Goal: Task Accomplishment & Management: Manage account settings

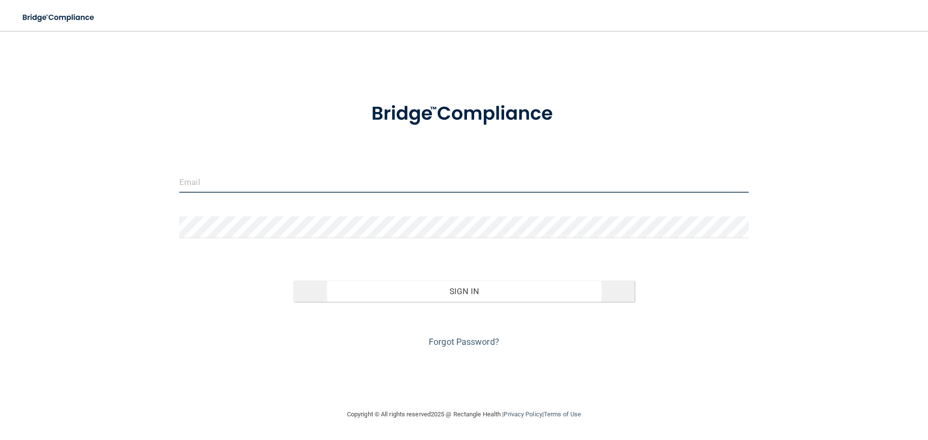
type input "[PERSON_NAME][EMAIL_ADDRESS][PERSON_NAME][DOMAIN_NAME]"
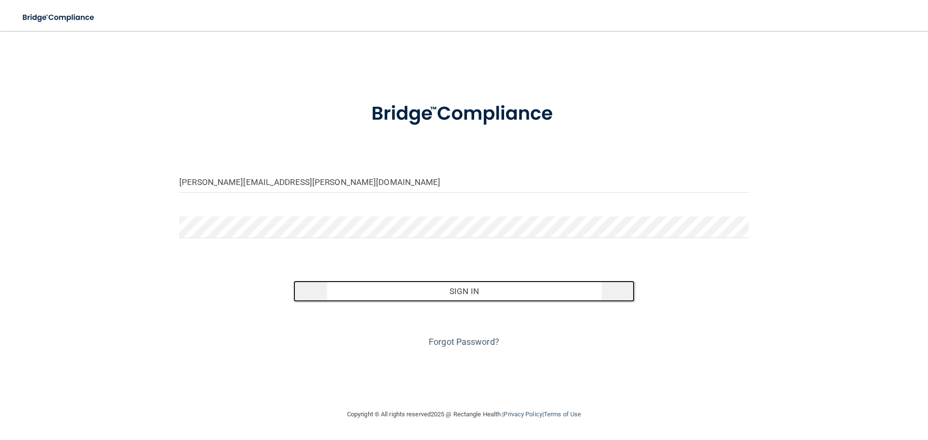
click at [470, 286] on button "Sign In" at bounding box center [464, 291] width 342 height 21
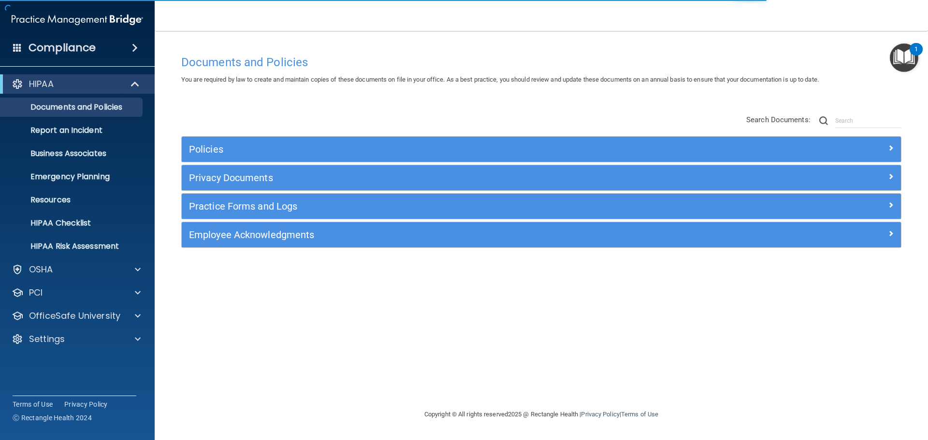
click at [141, 352] on div "HIPAA Documents and Policies Report an Incident Business Associates Emergency P…" at bounding box center [77, 214] width 155 height 286
click at [137, 340] on span at bounding box center [138, 339] width 6 height 12
click at [100, 382] on p "My Users" at bounding box center [72, 386] width 132 height 10
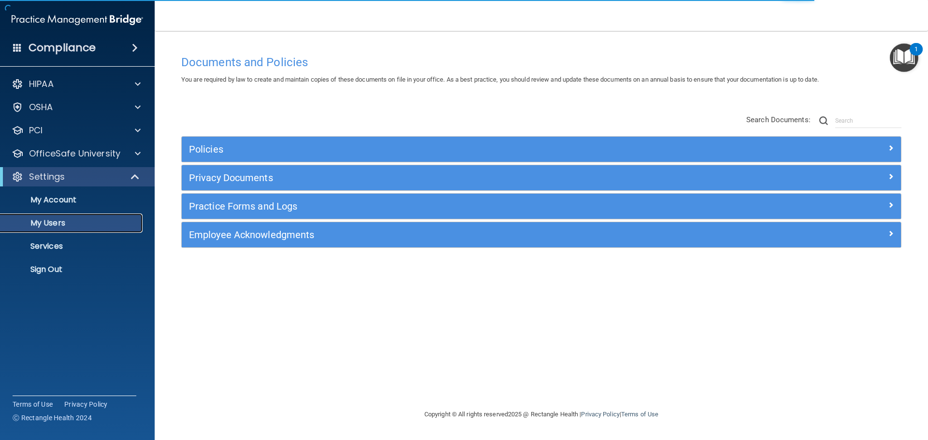
select select "20"
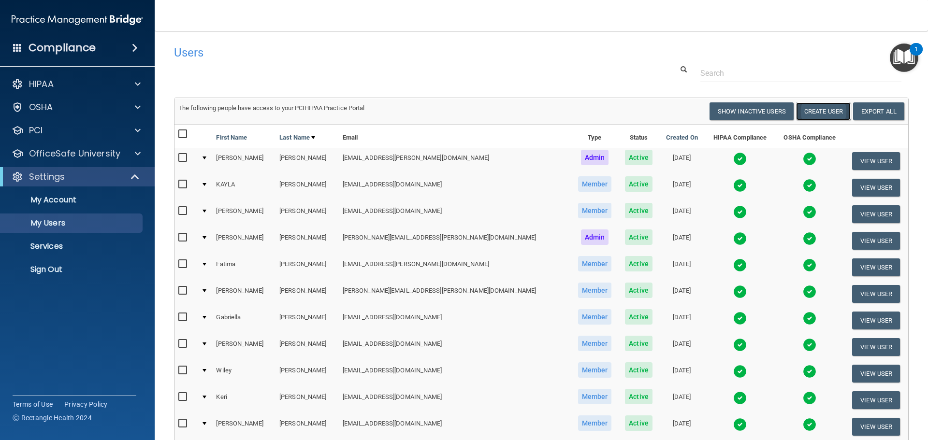
click at [818, 115] on button "Create User" at bounding box center [823, 111] width 55 height 18
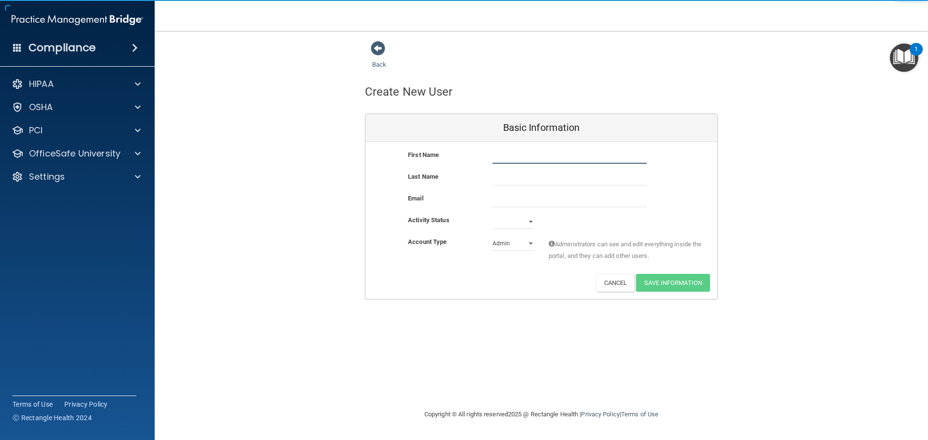
click at [538, 152] on input "text" at bounding box center [569, 156] width 154 height 14
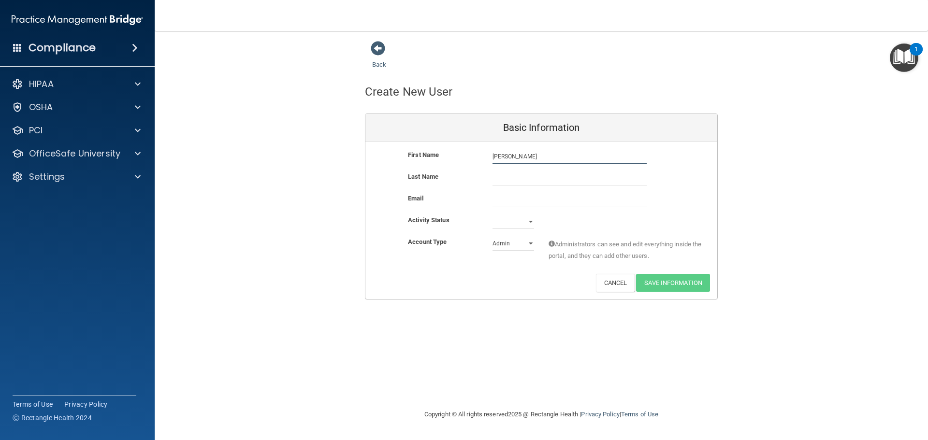
type input "[PERSON_NAME]"
type input "Pemberton"
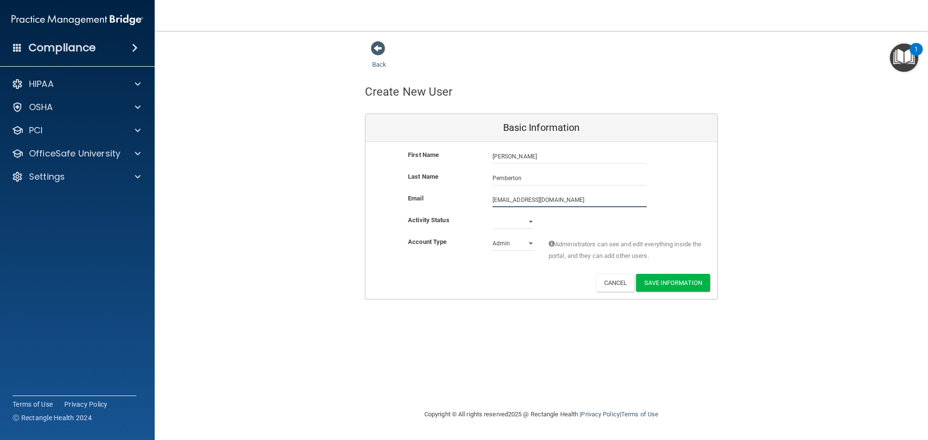
type input "[EMAIL_ADDRESS][DOMAIN_NAME]"
click at [533, 243] on select "Admin Member" at bounding box center [513, 245] width 42 height 14
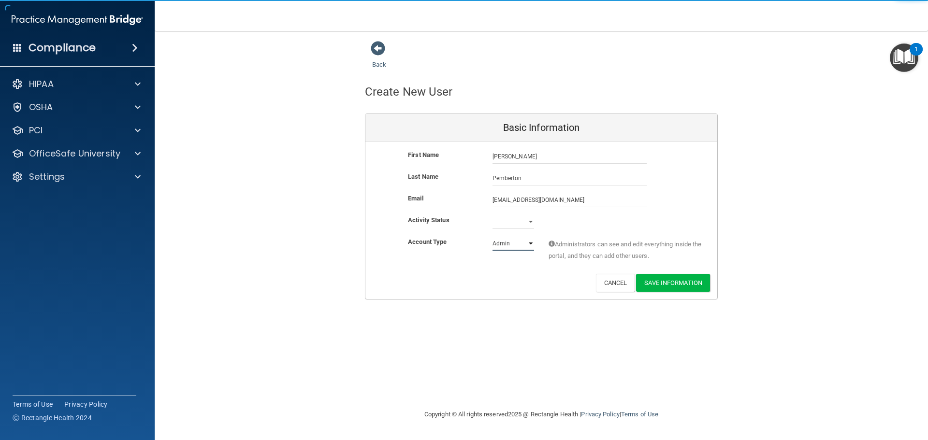
select select "practice_member"
click at [492, 236] on select "Admin Member" at bounding box center [513, 243] width 42 height 14
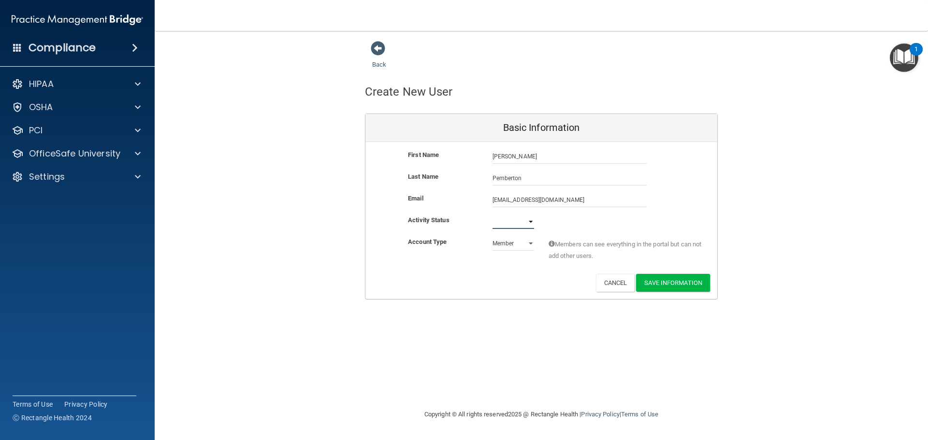
click at [500, 223] on select "Active Inactive" at bounding box center [513, 222] width 42 height 14
select select "active"
click at [492, 215] on select "Active Inactive" at bounding box center [513, 222] width 42 height 14
click at [673, 284] on button "Save Information" at bounding box center [673, 283] width 74 height 18
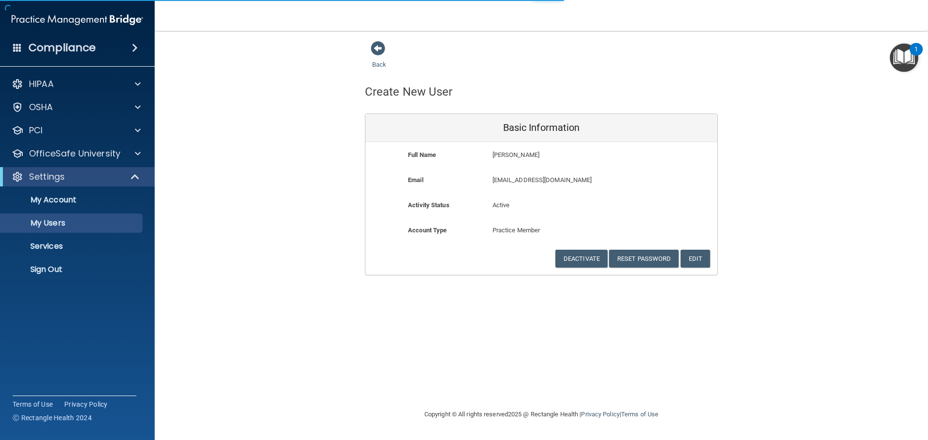
select select "20"
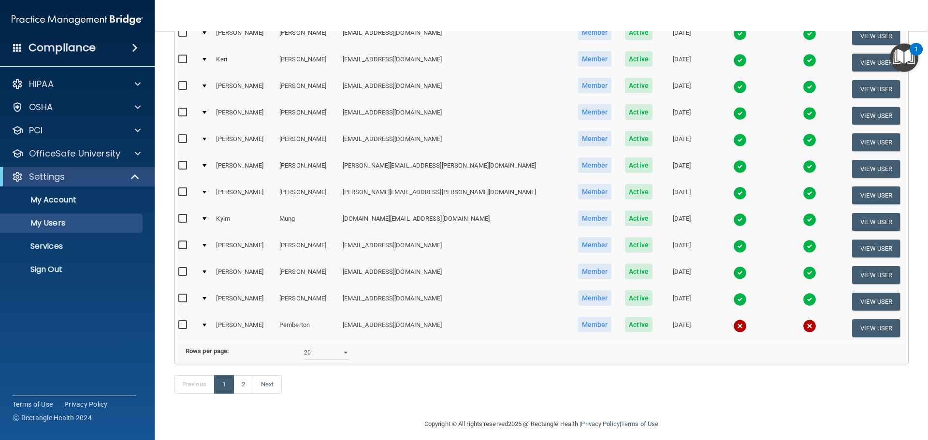
scroll to position [397, 0]
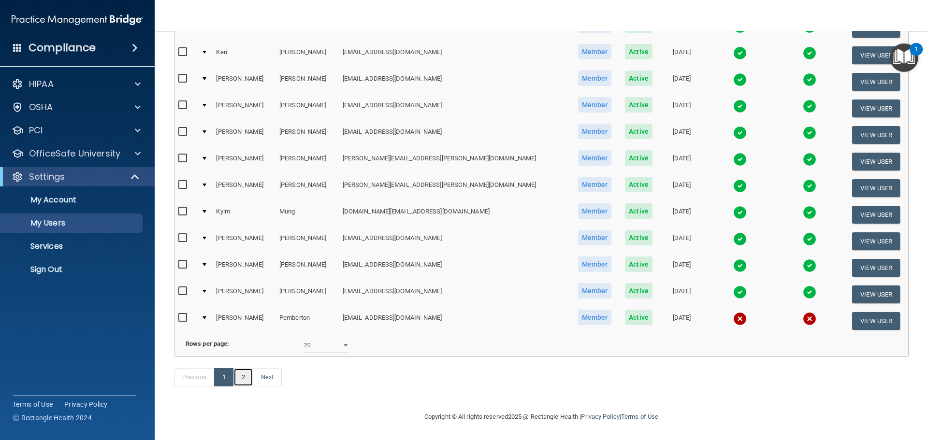
click at [245, 378] on link "2" at bounding box center [243, 377] width 20 height 18
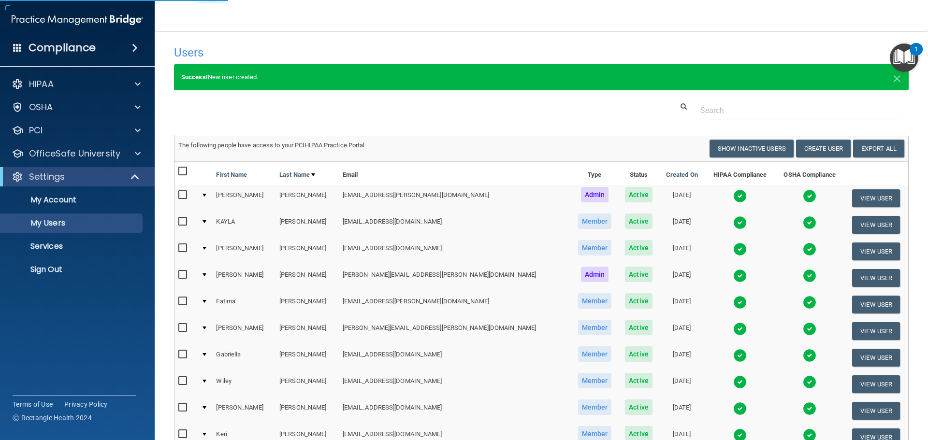
select select "20"
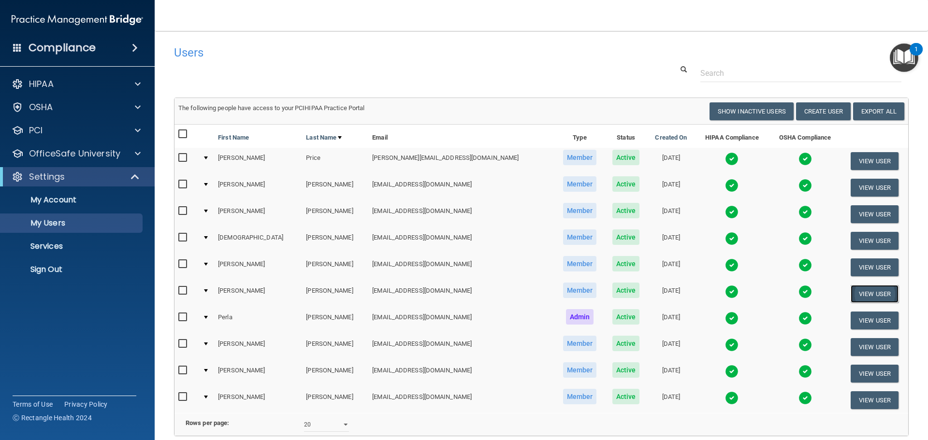
click at [862, 300] on button "View User" at bounding box center [874, 294] width 48 height 18
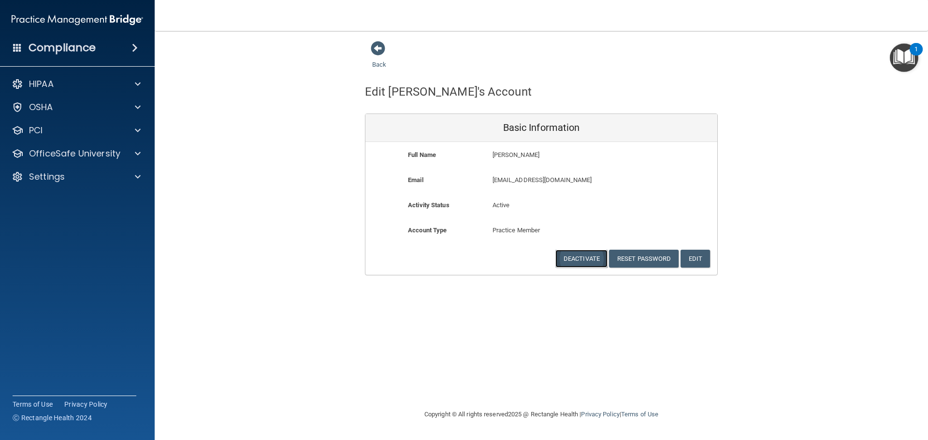
click at [590, 262] on button "Deactivate" at bounding box center [581, 259] width 52 height 18
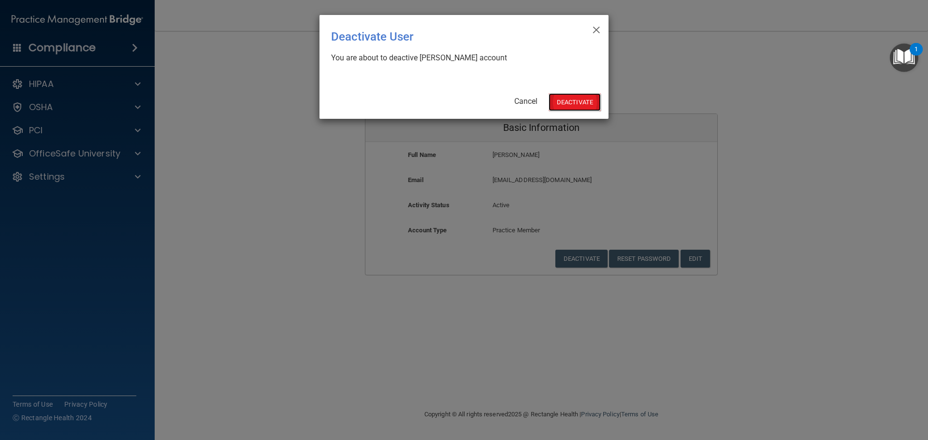
click at [558, 102] on button "Deactivate" at bounding box center [574, 102] width 52 height 18
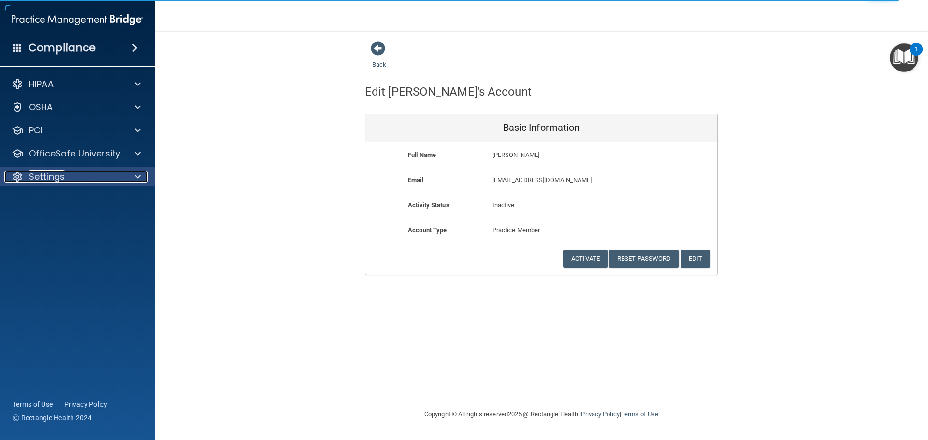
click at [87, 179] on div "Settings" at bounding box center [64, 177] width 120 height 12
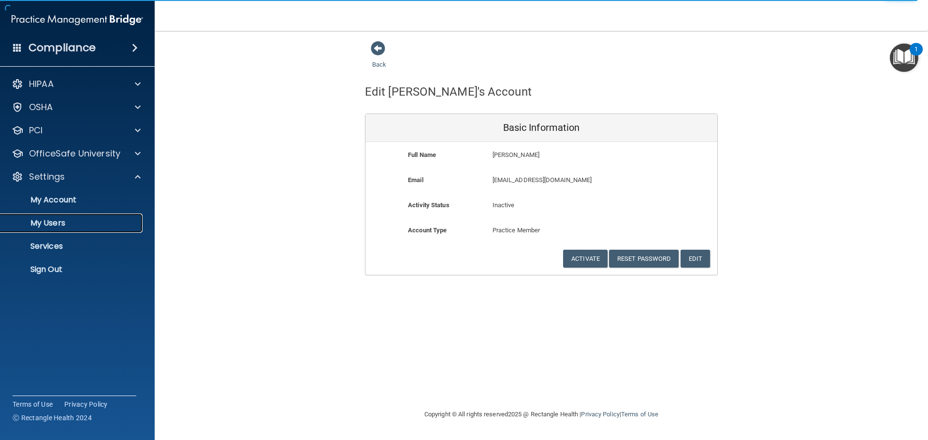
click at [69, 225] on p "My Users" at bounding box center [72, 223] width 132 height 10
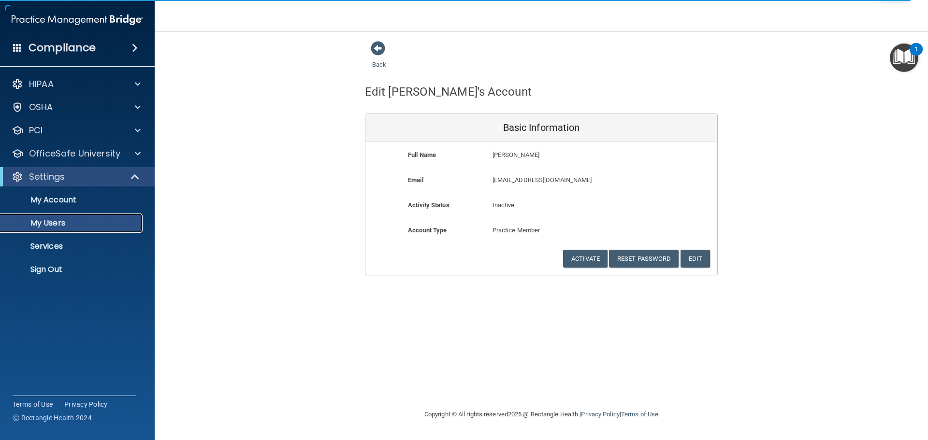
select select "20"
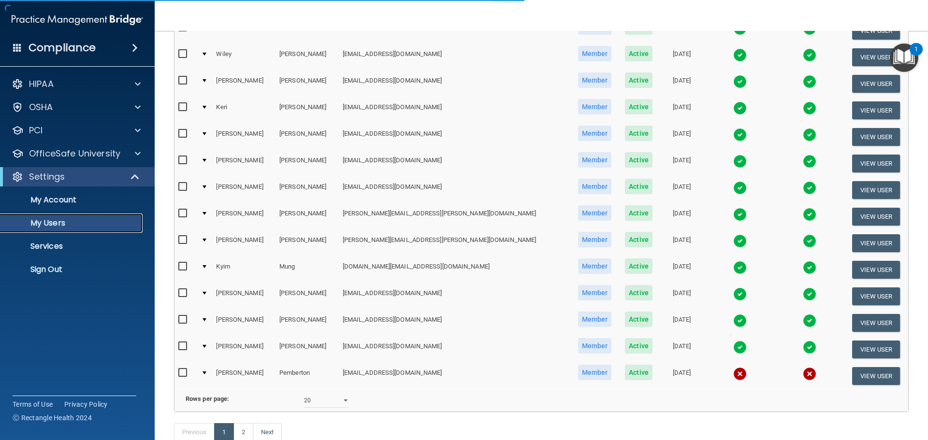
scroll to position [360, 0]
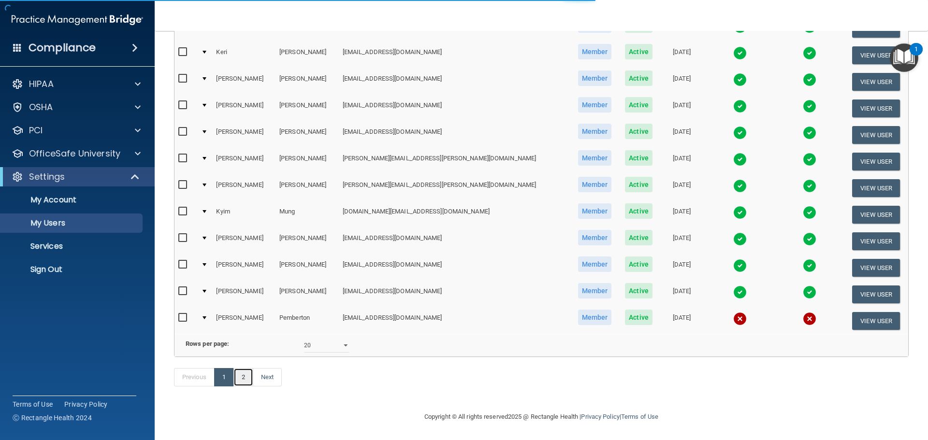
click at [245, 379] on link "2" at bounding box center [243, 377] width 20 height 18
select select "20"
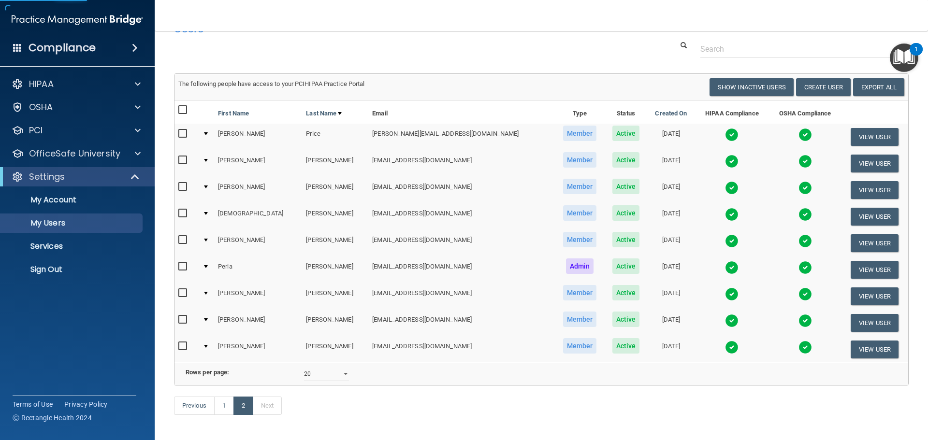
scroll to position [48, 0]
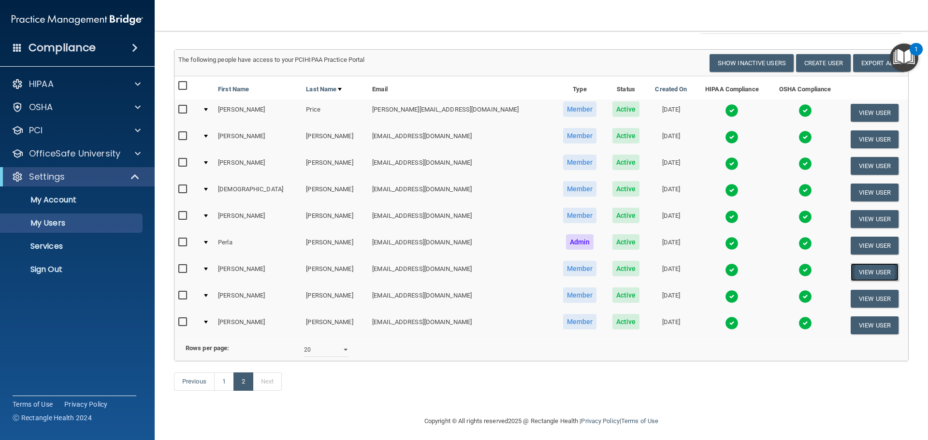
click at [876, 273] on button "View User" at bounding box center [874, 272] width 48 height 18
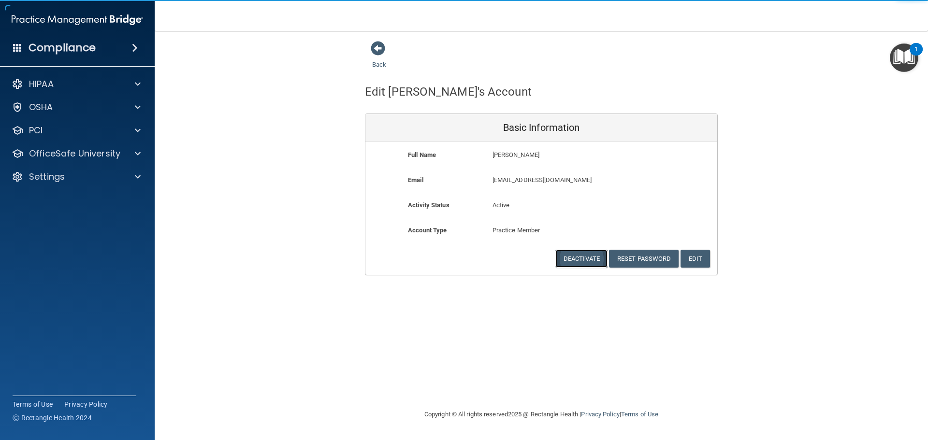
click at [592, 255] on button "Deactivate" at bounding box center [581, 259] width 52 height 18
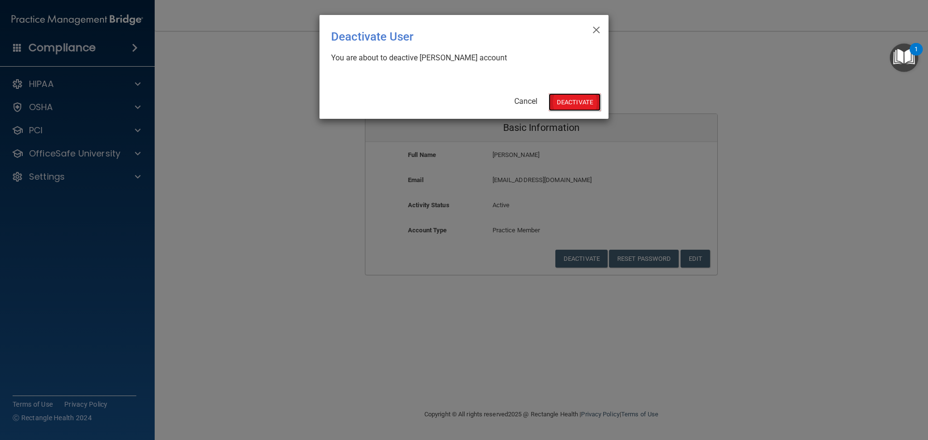
click at [571, 106] on button "Deactivate" at bounding box center [574, 102] width 52 height 18
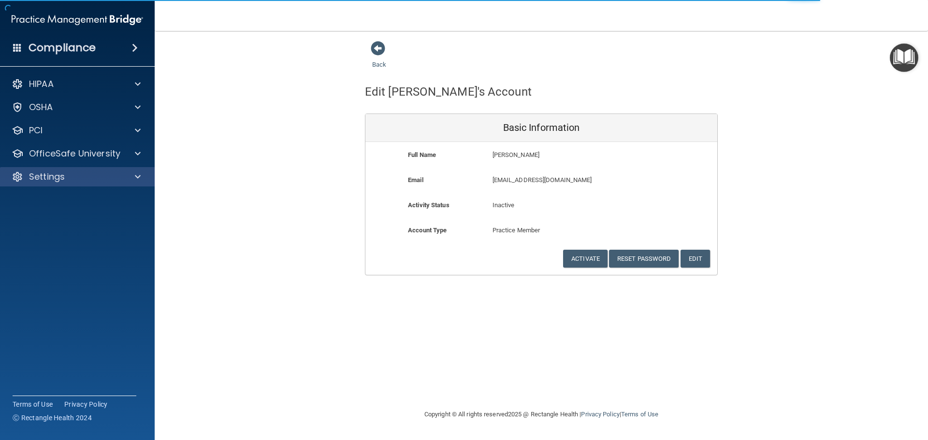
click at [72, 185] on div "Settings" at bounding box center [77, 176] width 155 height 19
click at [59, 179] on p "Settings" at bounding box center [47, 177] width 36 height 12
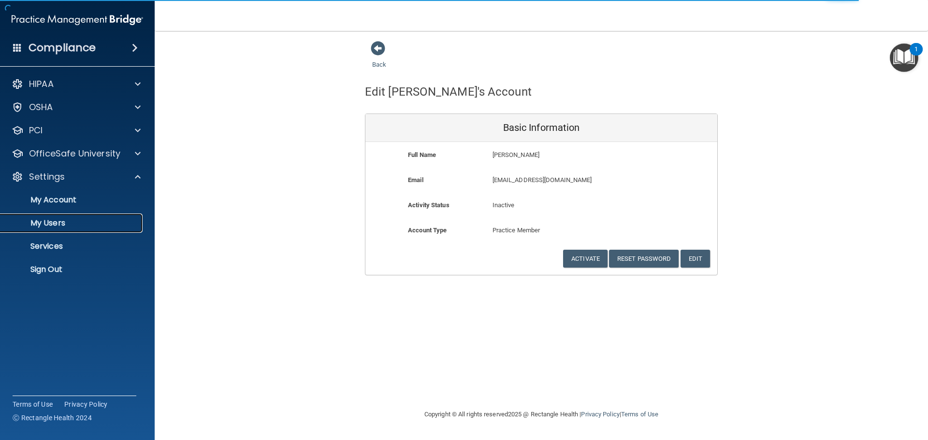
click at [57, 225] on p "My Users" at bounding box center [72, 223] width 132 height 10
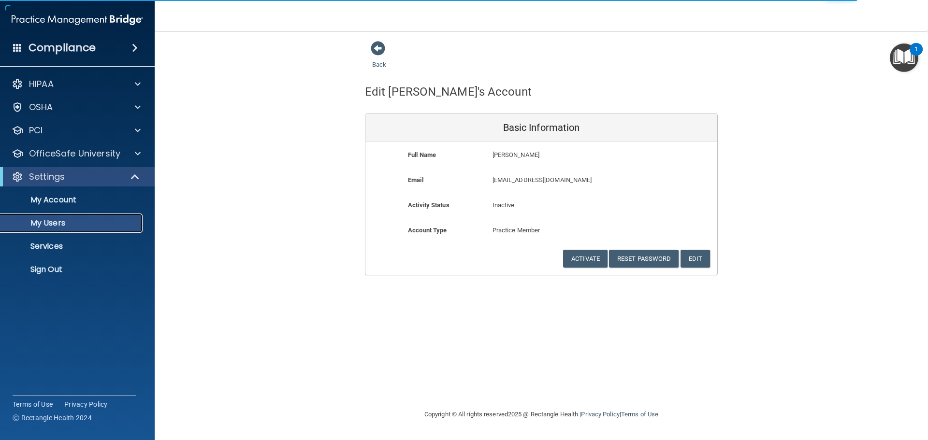
select select "20"
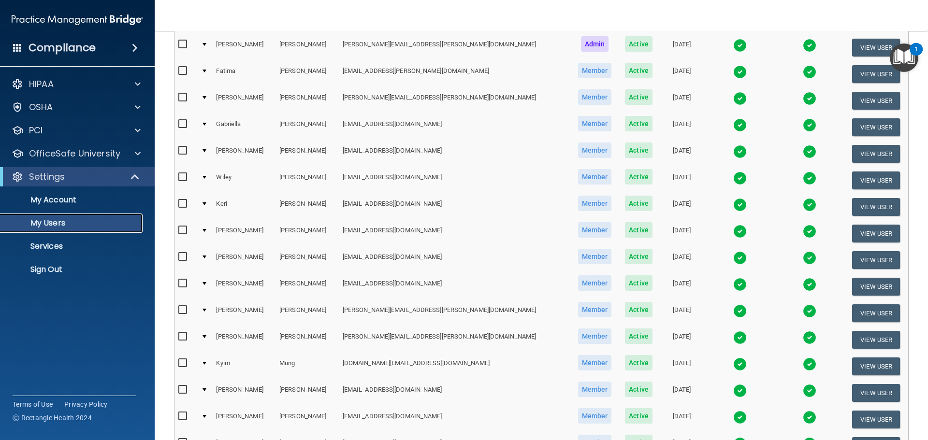
scroll to position [360, 0]
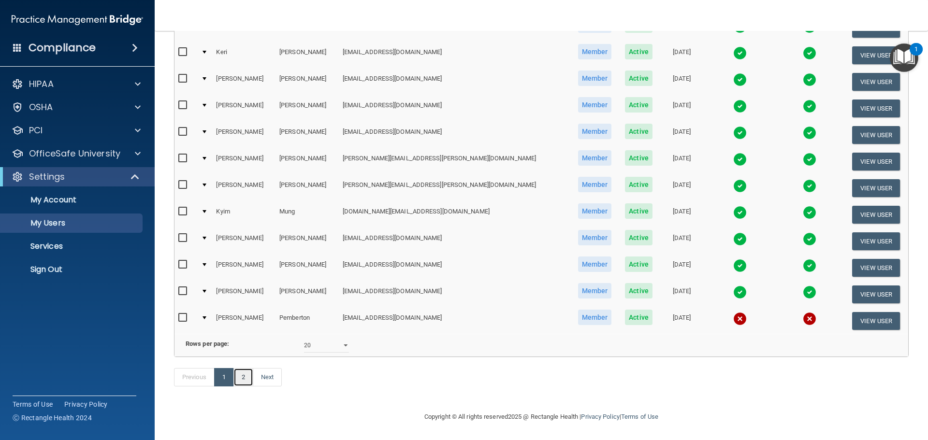
click at [246, 377] on link "2" at bounding box center [243, 377] width 20 height 18
select select "20"
